Goal: Information Seeking & Learning: Find specific fact

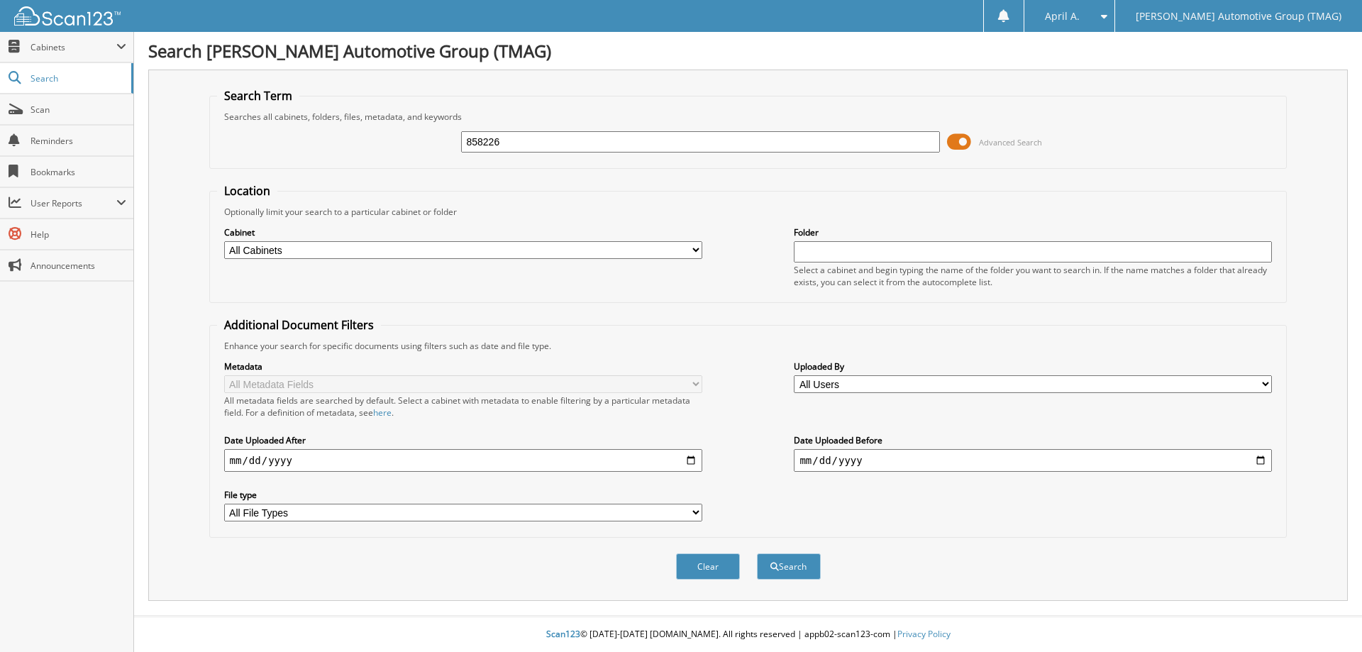
type input "858226"
click at [757, 553] on button "Search" at bounding box center [789, 566] width 64 height 26
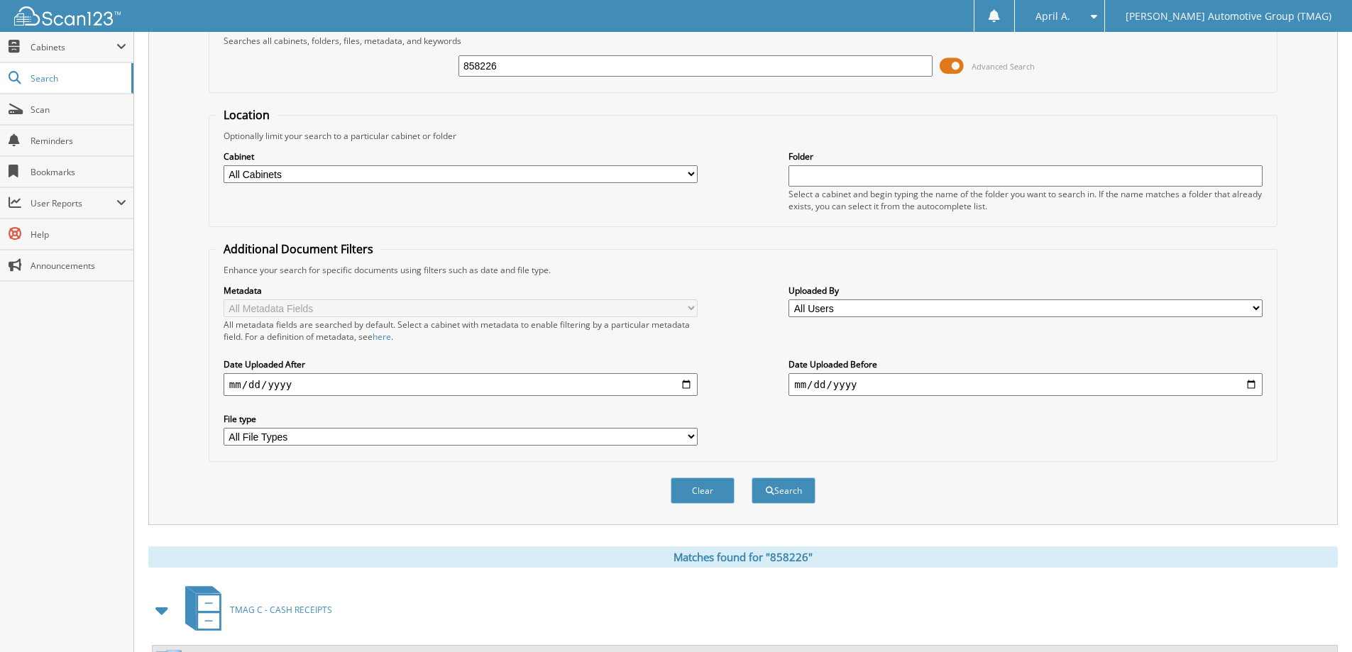
scroll to position [141, 0]
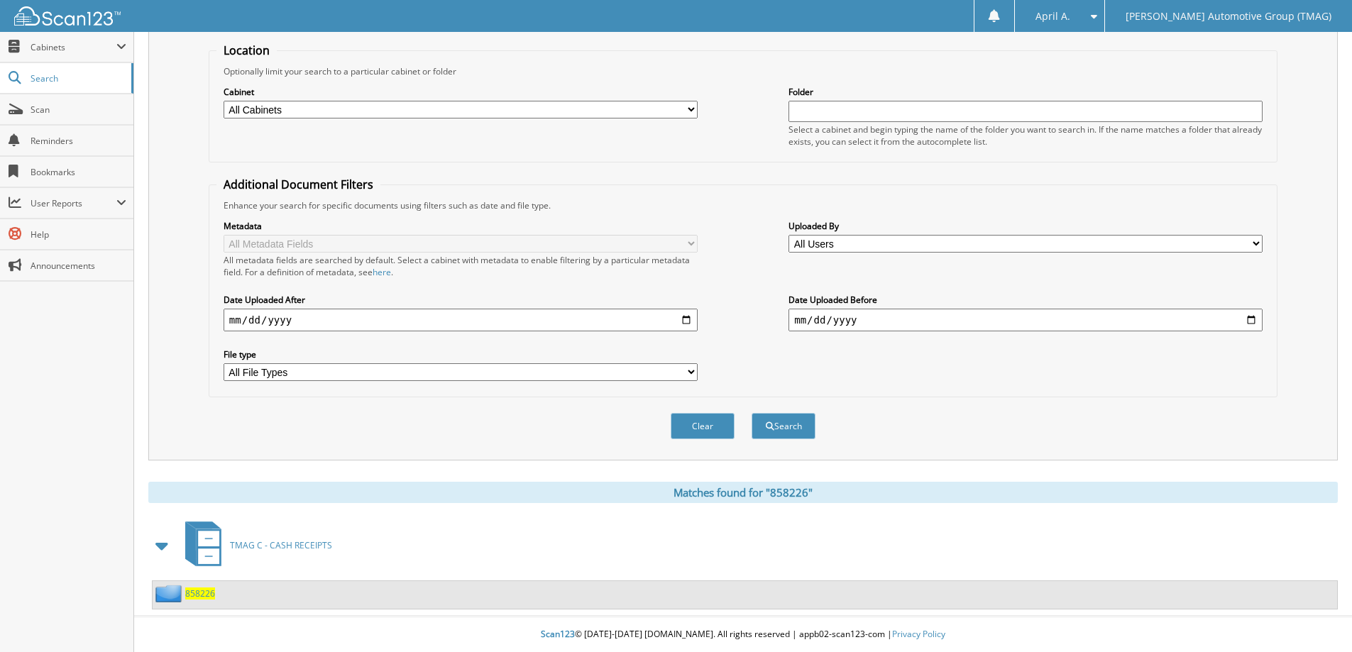
click at [201, 582] on div "858226" at bounding box center [745, 595] width 1184 height 28
click at [197, 588] on span "858226" at bounding box center [200, 594] width 30 height 12
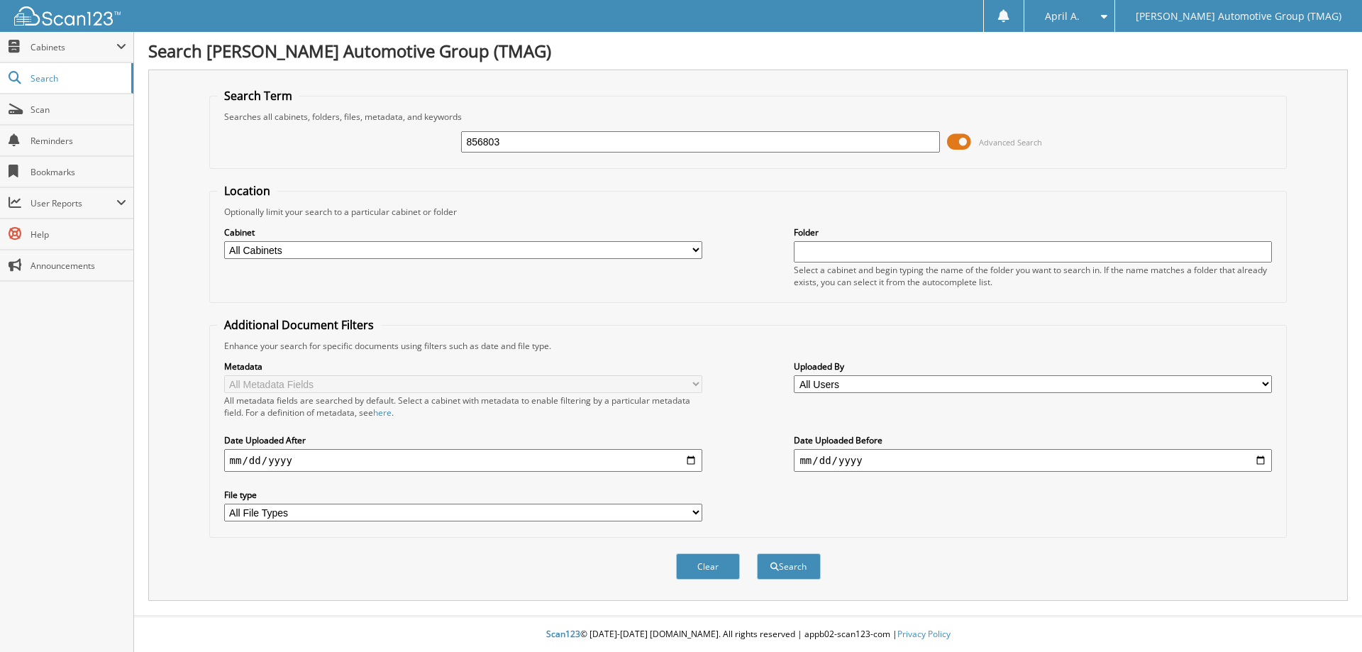
type input "856803"
click at [757, 553] on button "Search" at bounding box center [789, 566] width 64 height 26
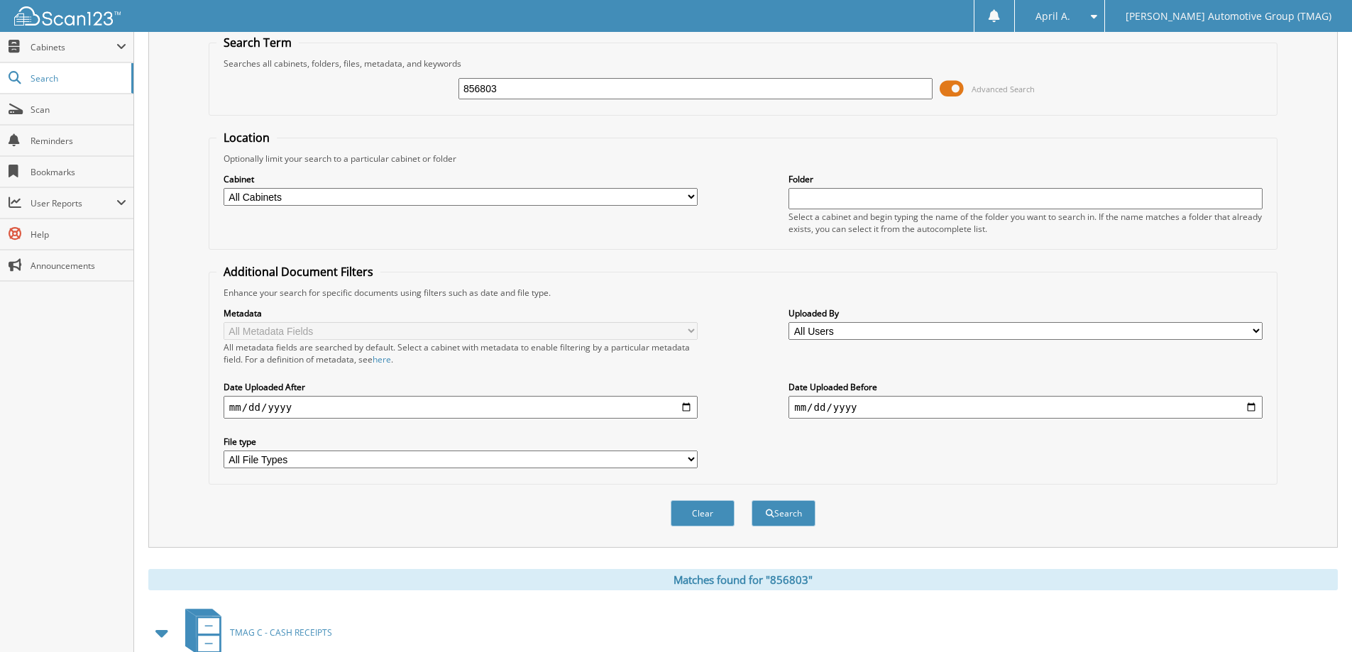
scroll to position [141, 0]
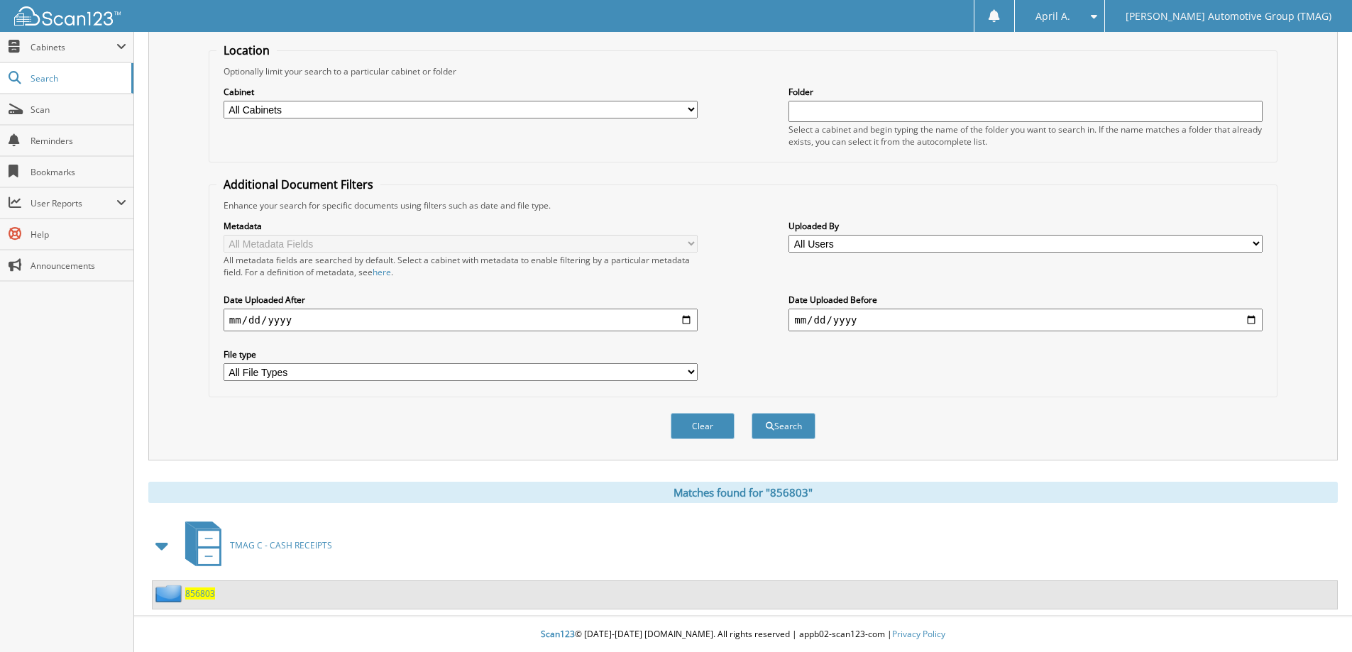
click at [205, 587] on div "856803" at bounding box center [184, 594] width 62 height 18
click at [206, 592] on span "856803" at bounding box center [200, 594] width 30 height 12
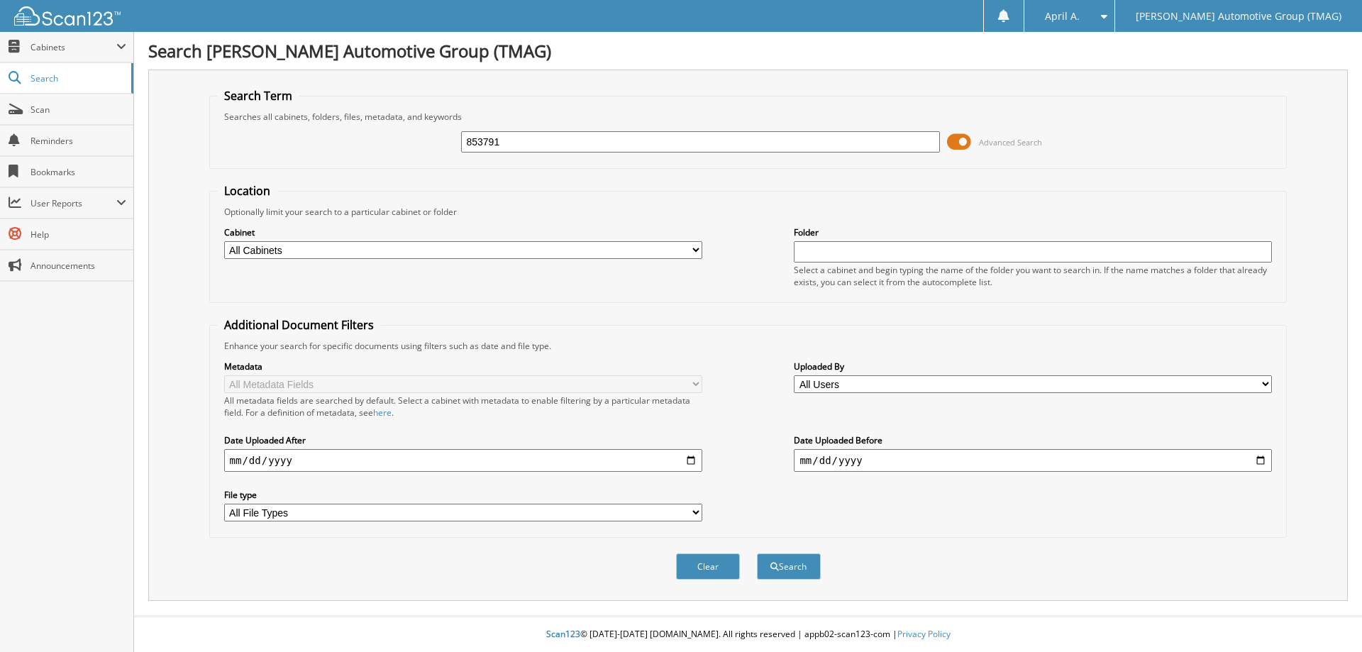
type input "853791"
click at [757, 553] on button "Search" at bounding box center [789, 566] width 64 height 26
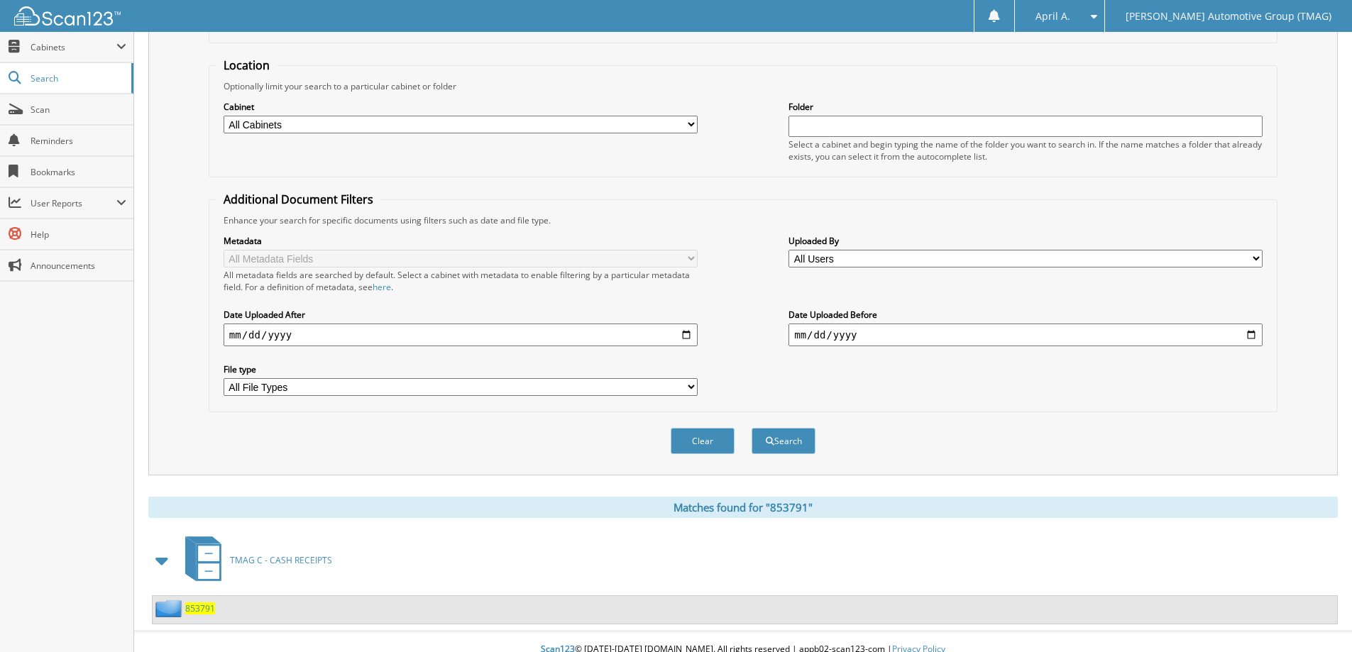
scroll to position [141, 0]
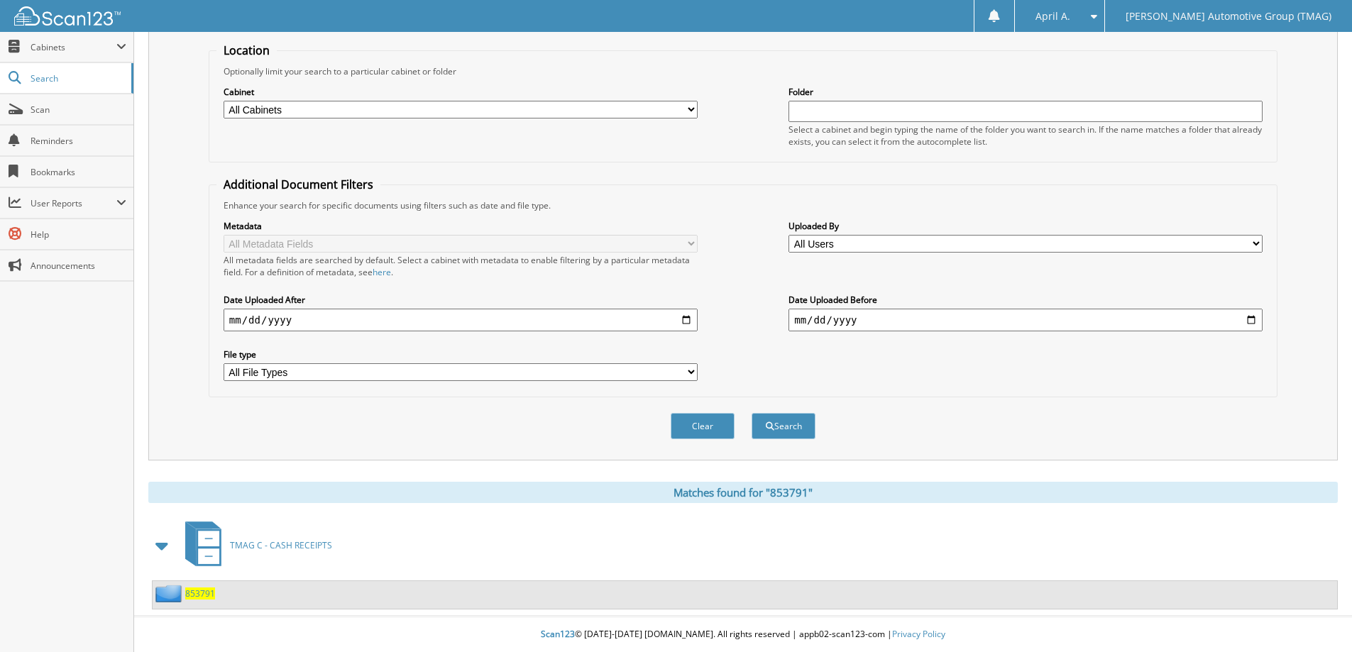
click at [209, 588] on span "853791" at bounding box center [200, 594] width 30 height 12
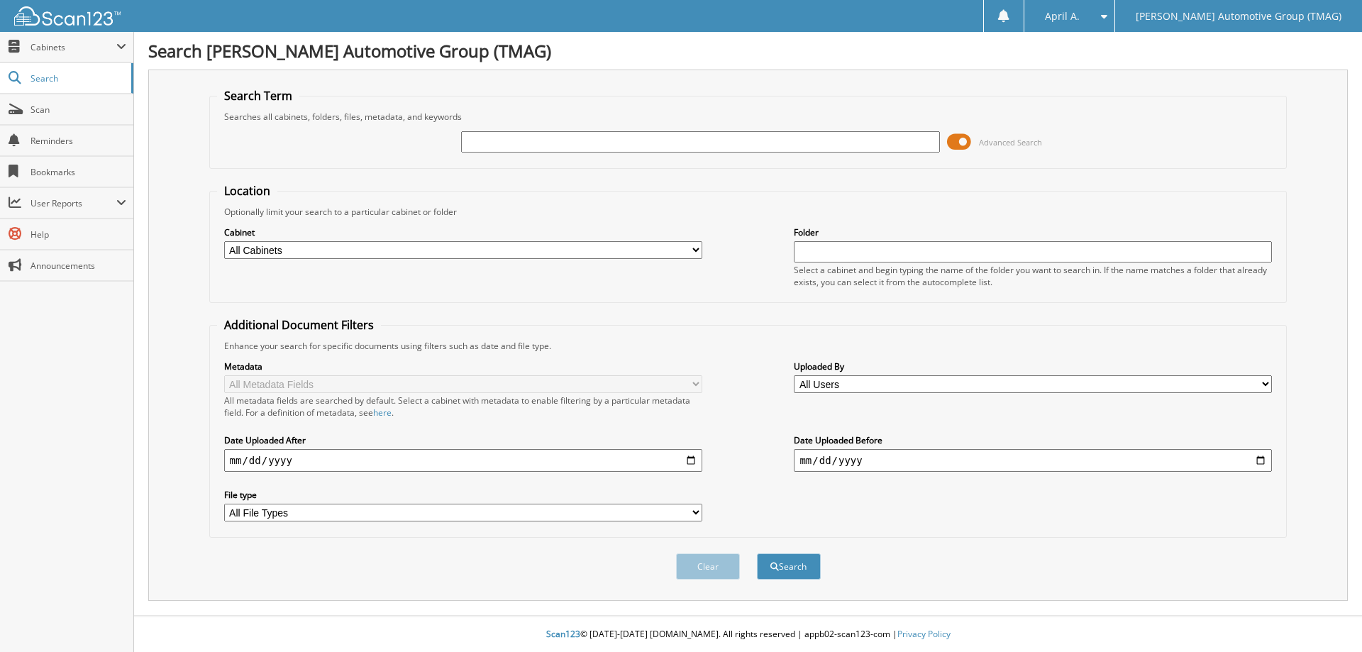
click at [560, 142] on input "text" at bounding box center [700, 141] width 478 height 21
type input "856803"
click at [774, 571] on span "submit" at bounding box center [775, 567] width 9 height 9
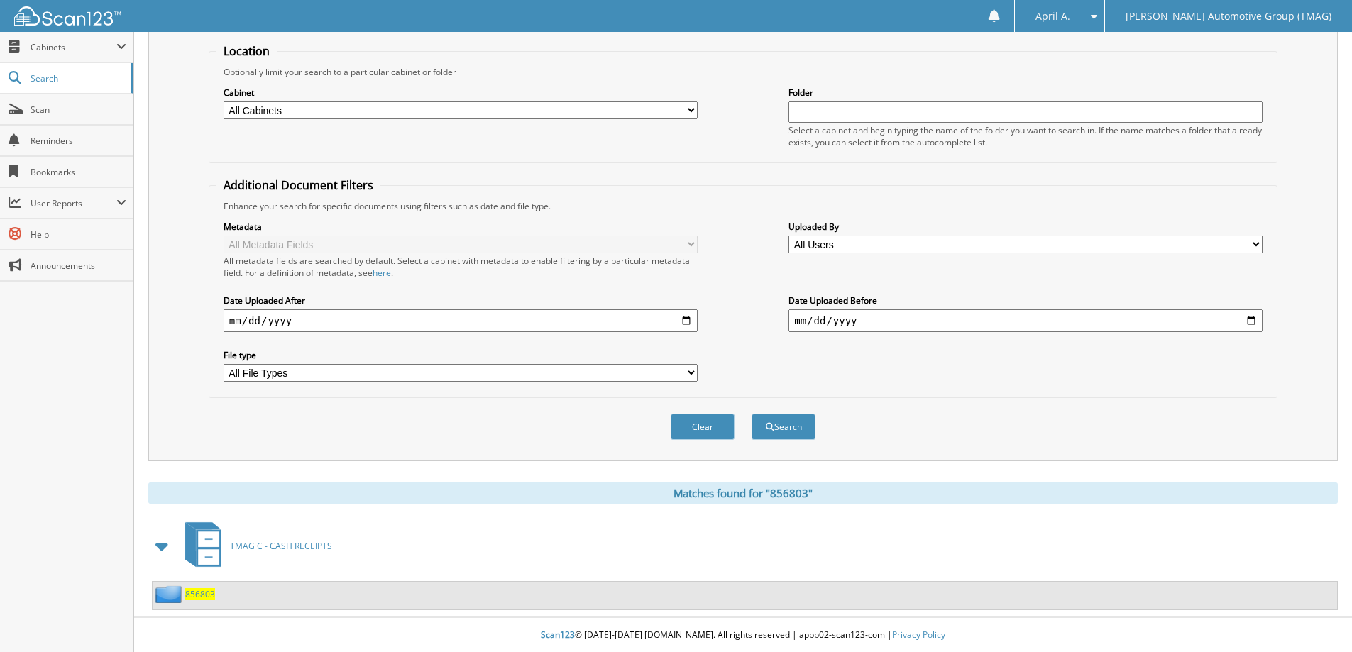
scroll to position [141, 0]
click at [210, 593] on span "856803" at bounding box center [200, 594] width 30 height 12
